Goal: Find specific page/section: Find specific page/section

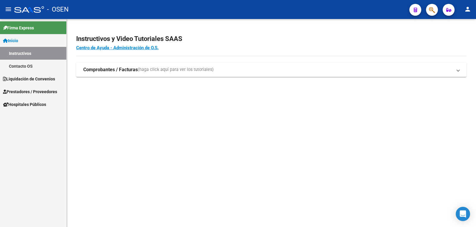
click at [22, 77] on span "Liquidación de Convenios" at bounding box center [29, 79] width 52 height 7
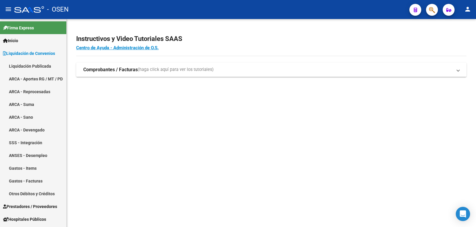
click at [22, 62] on link "Liquidación Publicada" at bounding box center [33, 66] width 66 height 13
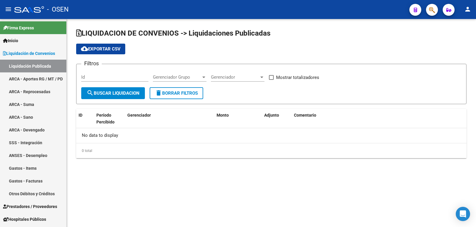
checkbox input "true"
click at [100, 91] on span "search Buscar Liquidacion" at bounding box center [113, 93] width 53 height 5
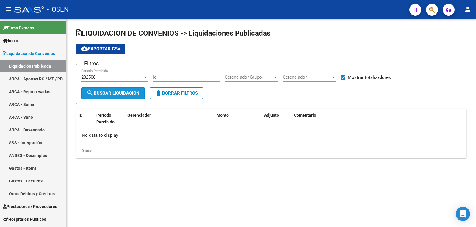
click at [100, 92] on span "search Buscar Liquidacion" at bounding box center [113, 93] width 53 height 5
click at [104, 77] on div "202508" at bounding box center [112, 77] width 62 height 5
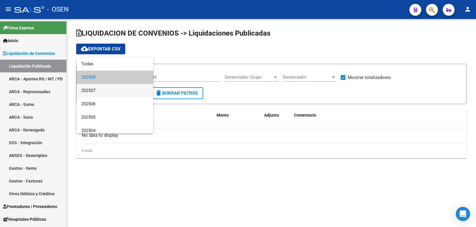
click at [102, 88] on span "202507" at bounding box center [114, 90] width 67 height 13
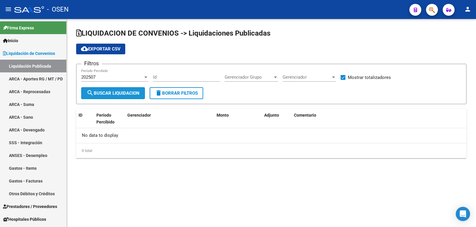
click at [102, 94] on span "search Buscar Liquidacion" at bounding box center [113, 93] width 53 height 5
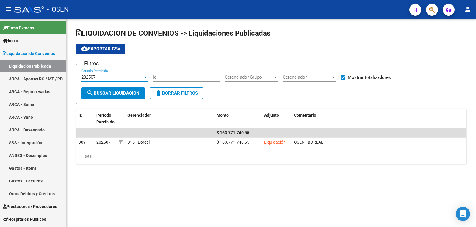
click at [101, 79] on div "202507" at bounding box center [112, 77] width 62 height 5
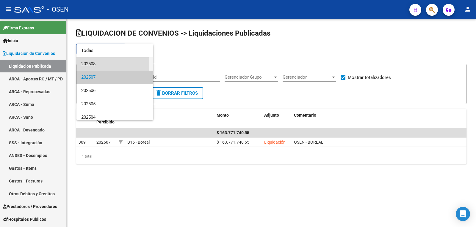
click at [99, 64] on span "202508" at bounding box center [114, 63] width 67 height 13
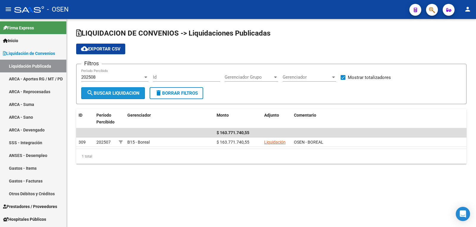
click at [104, 91] on span "search Buscar Liquidacion" at bounding box center [113, 93] width 53 height 5
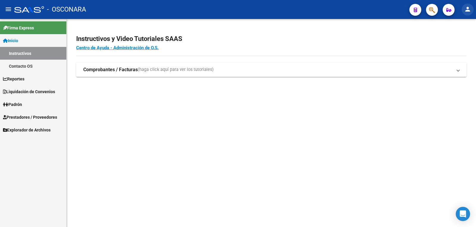
click at [468, 11] on mat-icon "person" at bounding box center [467, 9] width 7 height 7
click at [455, 42] on button "exit_to_app Salir" at bounding box center [455, 39] width 36 height 14
click at [36, 91] on span "Liquidación de Convenios" at bounding box center [29, 92] width 52 height 7
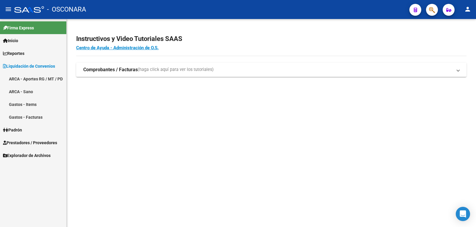
click at [31, 76] on link "ARCA - Aportes RG / MT / PD" at bounding box center [33, 79] width 66 height 13
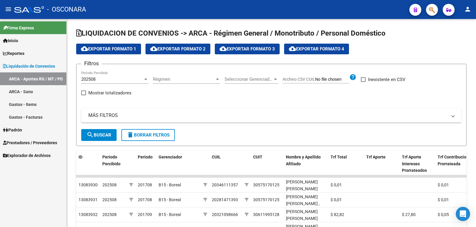
click at [463, 7] on button "person" at bounding box center [467, 10] width 12 height 12
click at [457, 40] on button "exit_to_app Salir" at bounding box center [455, 39] width 36 height 14
